Goal: Task Accomplishment & Management: Manage account settings

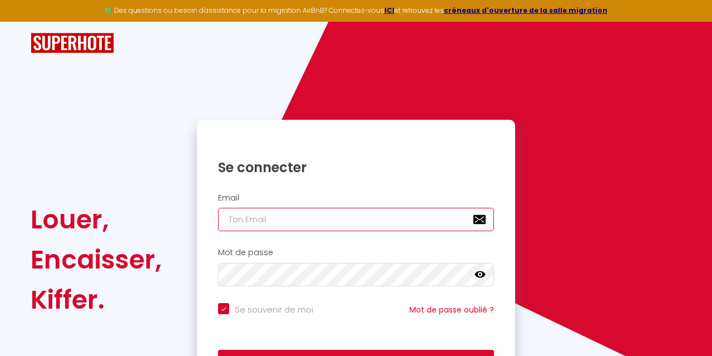
type input "[EMAIL_ADDRESS][DOMAIN_NAME]"
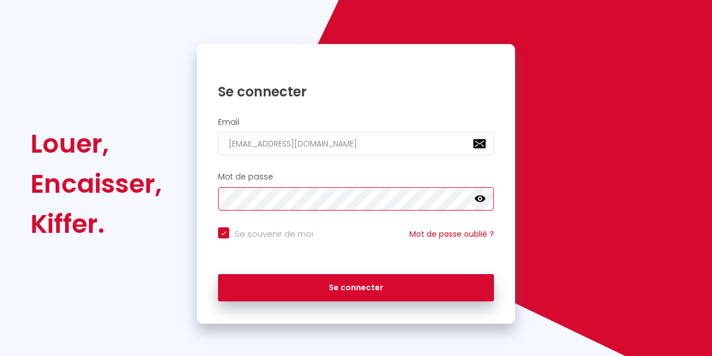
scroll to position [75, 0]
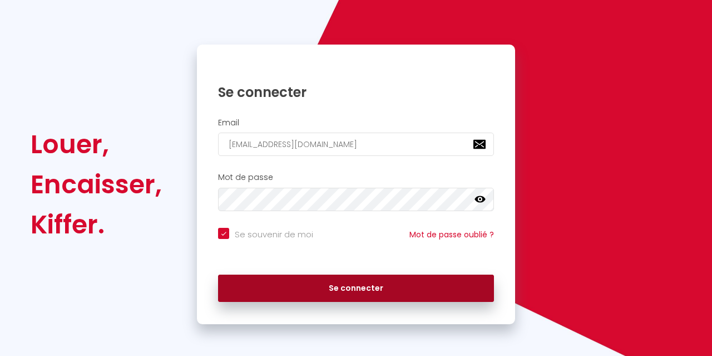
click at [306, 278] on button "Se connecter" at bounding box center [356, 288] width 276 height 28
checkbox input "true"
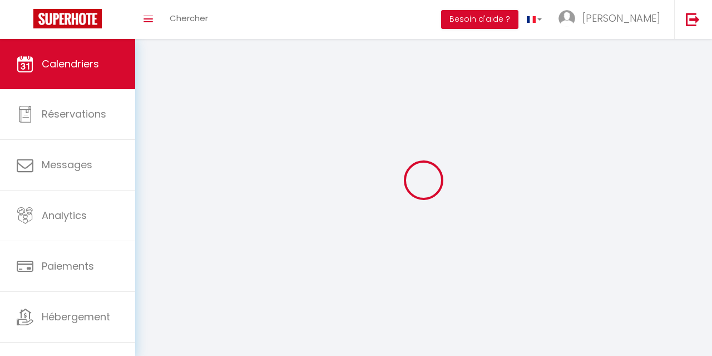
select select
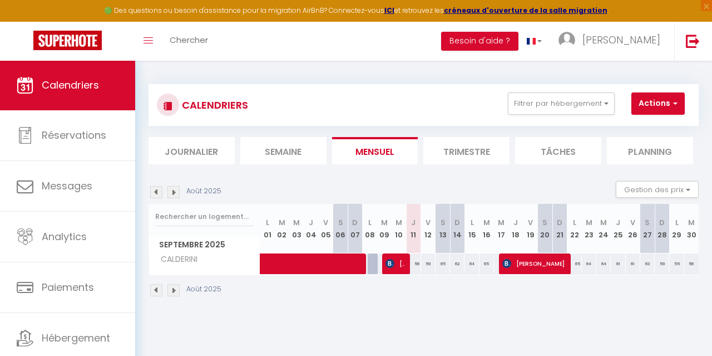
select select
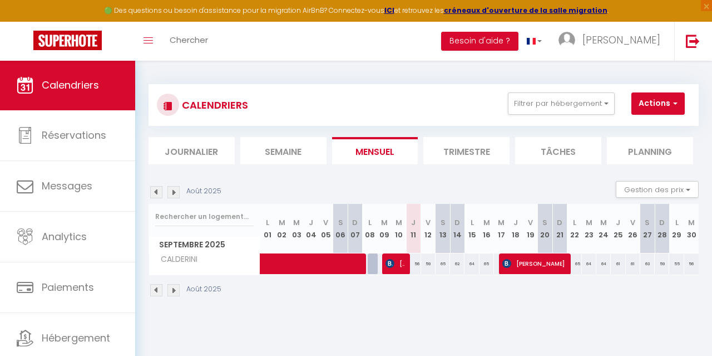
select select
click at [395, 268] on span "[PERSON_NAME]" at bounding box center [395, 263] width 19 height 21
select select "OK"
select select "KO"
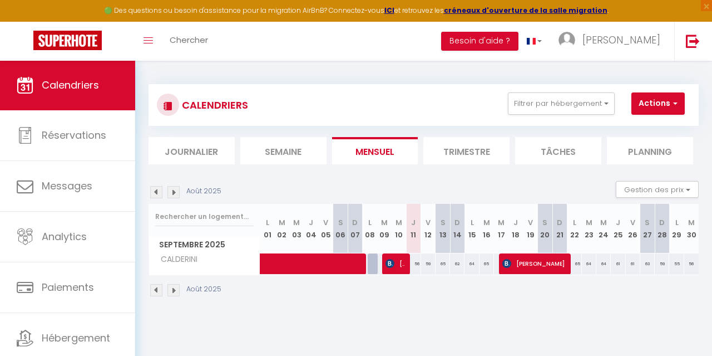
select select "0"
select select "1"
select select
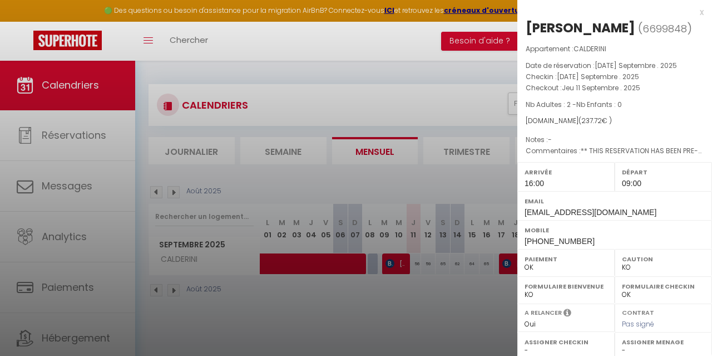
click at [699, 16] on div "x" at bounding box center [610, 12] width 186 height 13
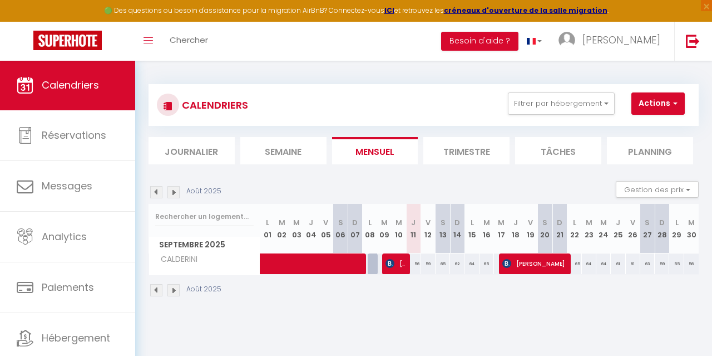
click at [522, 268] on span "[PERSON_NAME]" at bounding box center [533, 263] width 63 height 21
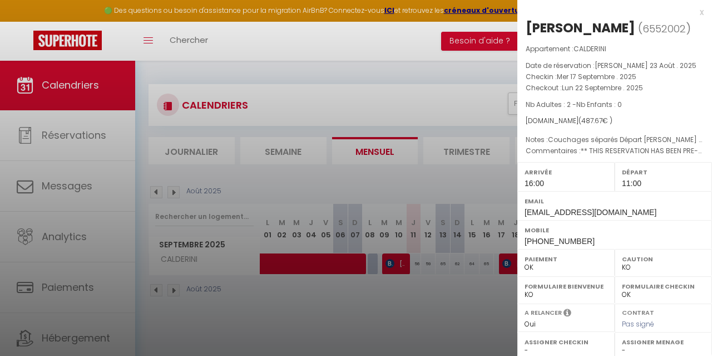
click at [702, 13] on div "x" at bounding box center [610, 12] width 186 height 13
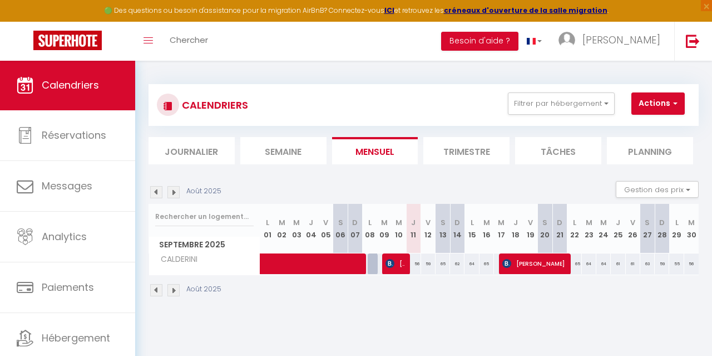
click at [405, 263] on span "[PERSON_NAME]" at bounding box center [395, 263] width 19 height 21
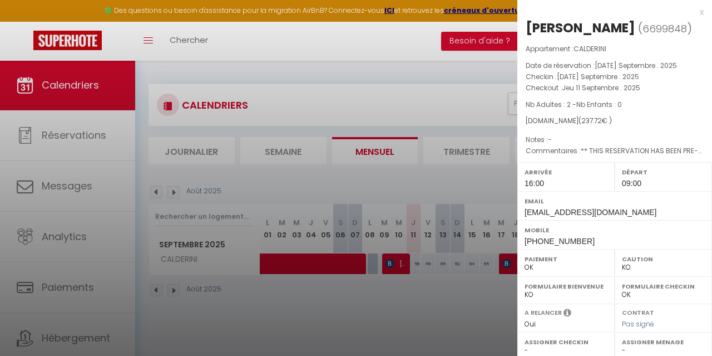
click at [700, 12] on div "x" at bounding box center [610, 12] width 186 height 13
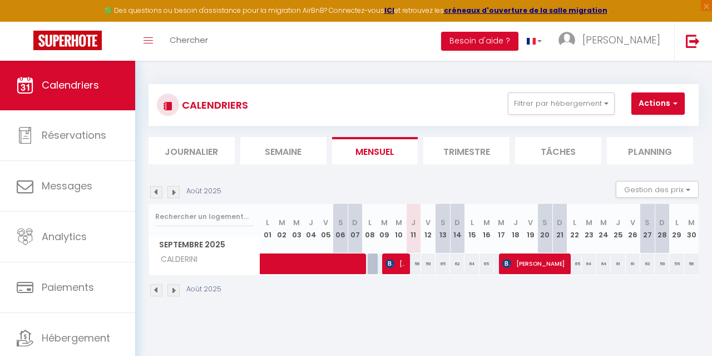
click at [172, 295] on img at bounding box center [173, 290] width 12 height 12
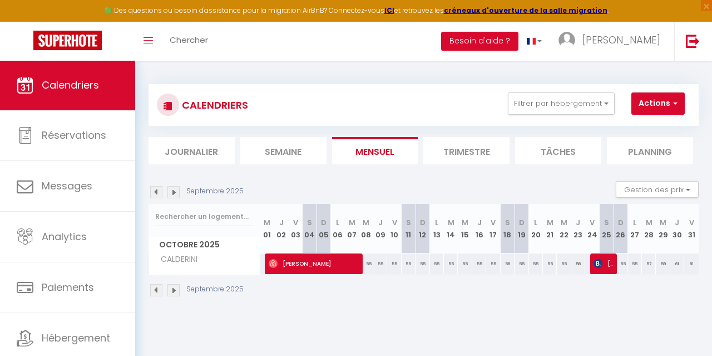
click at [351, 267] on span "[PERSON_NAME]" at bounding box center [313, 263] width 88 height 21
select select "OK"
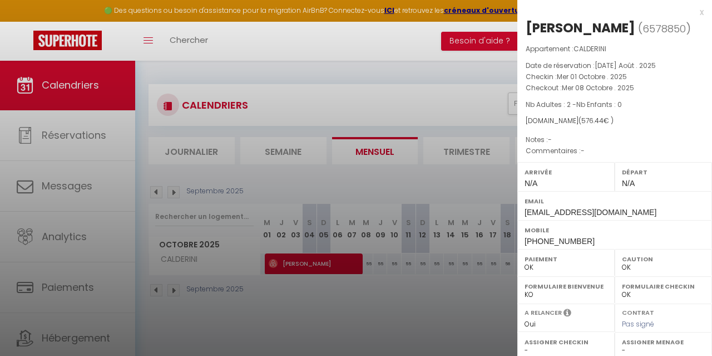
click at [699, 13] on div "x" at bounding box center [610, 12] width 186 height 13
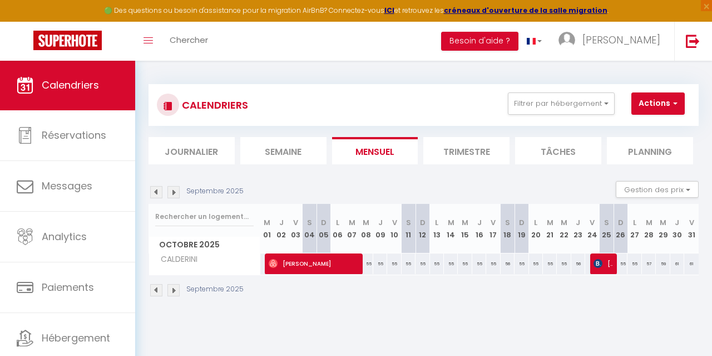
click at [382, 312] on div "CALENDRIERS Filtrer par hébergement CHECK-IN PHYSIQUE CALDERINI Effacer Sauvega…" at bounding box center [423, 190] width 577 height 261
click at [156, 292] on img at bounding box center [156, 290] width 12 height 12
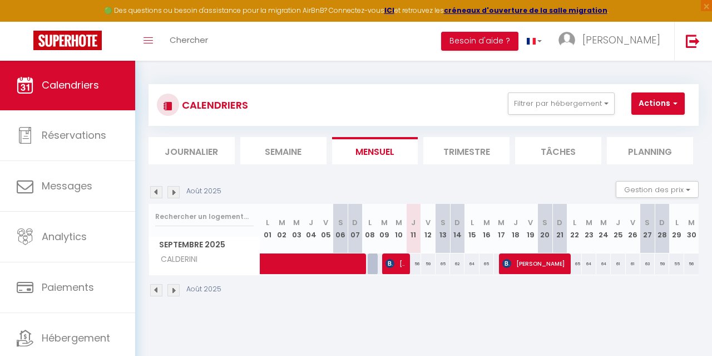
click at [174, 289] on img at bounding box center [173, 290] width 12 height 12
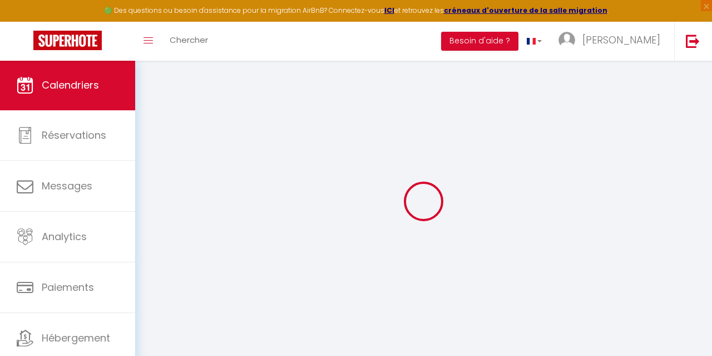
select select "0"
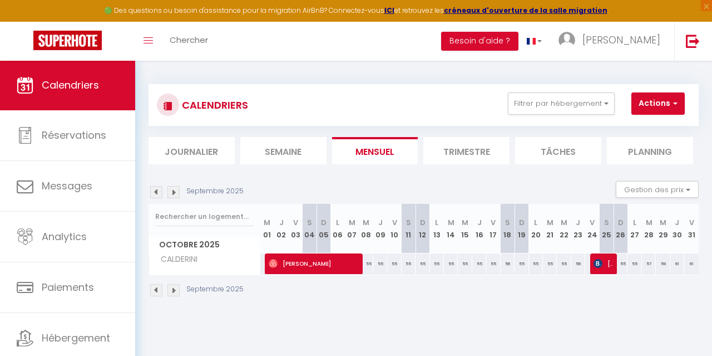
click at [603, 265] on img at bounding box center [598, 263] width 9 height 9
select select "KO"
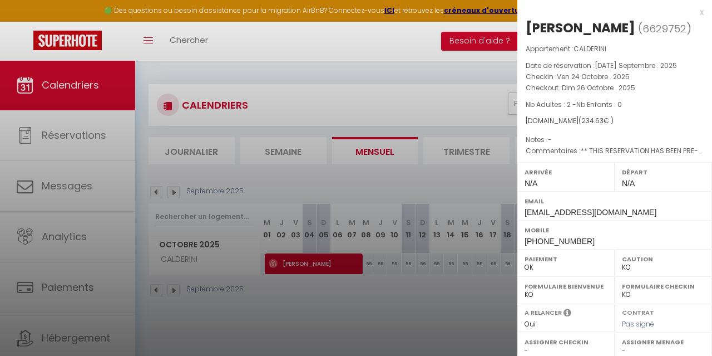
click at [699, 12] on div "x" at bounding box center [610, 12] width 186 height 13
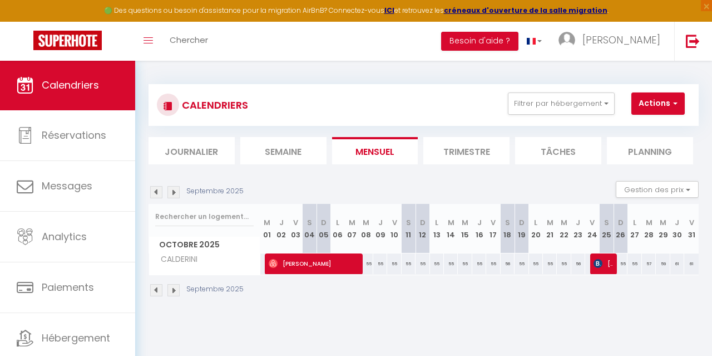
click at [486, 303] on div "Septembre 2025" at bounding box center [424, 291] width 550 height 33
click at [157, 289] on img at bounding box center [156, 290] width 12 height 12
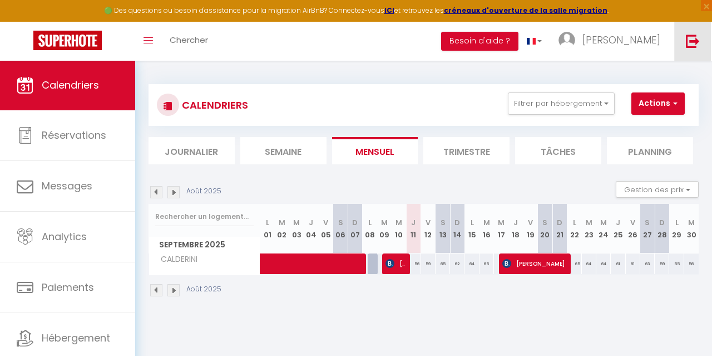
click at [692, 44] on img at bounding box center [693, 41] width 14 height 14
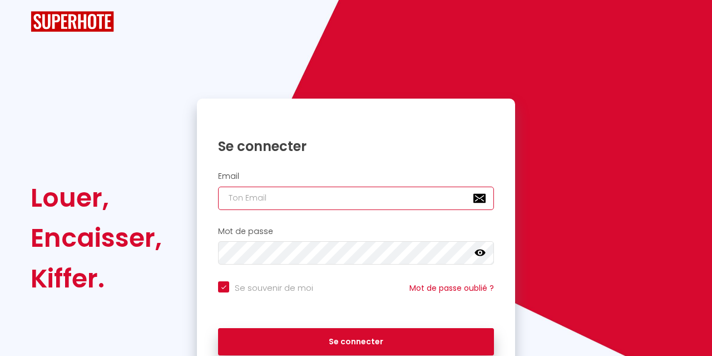
checkbox input "true"
